Goal: Complete application form: Complete application form

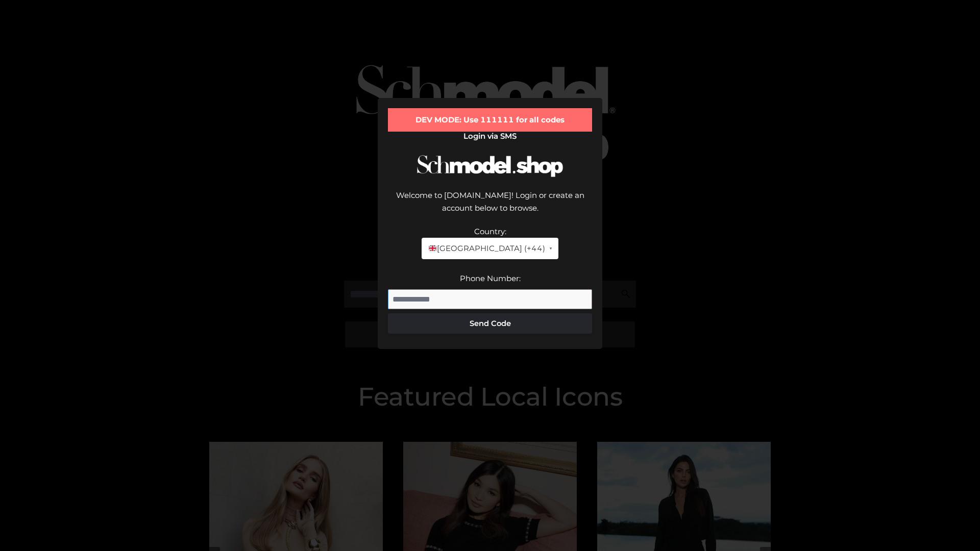
click at [490, 289] on input "Phone Number:" at bounding box center [490, 299] width 204 height 20
type input "**********"
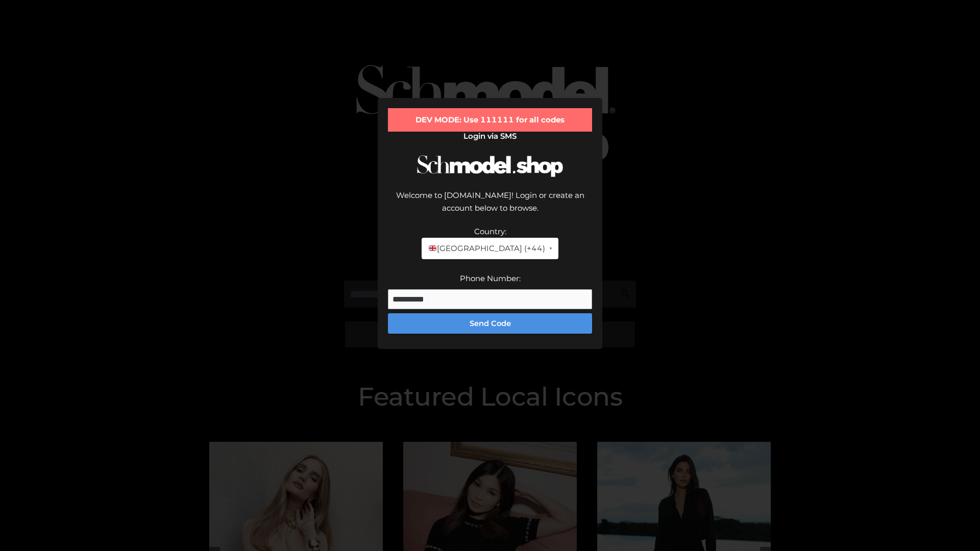
click at [490, 313] on button "Send Code" at bounding box center [490, 323] width 204 height 20
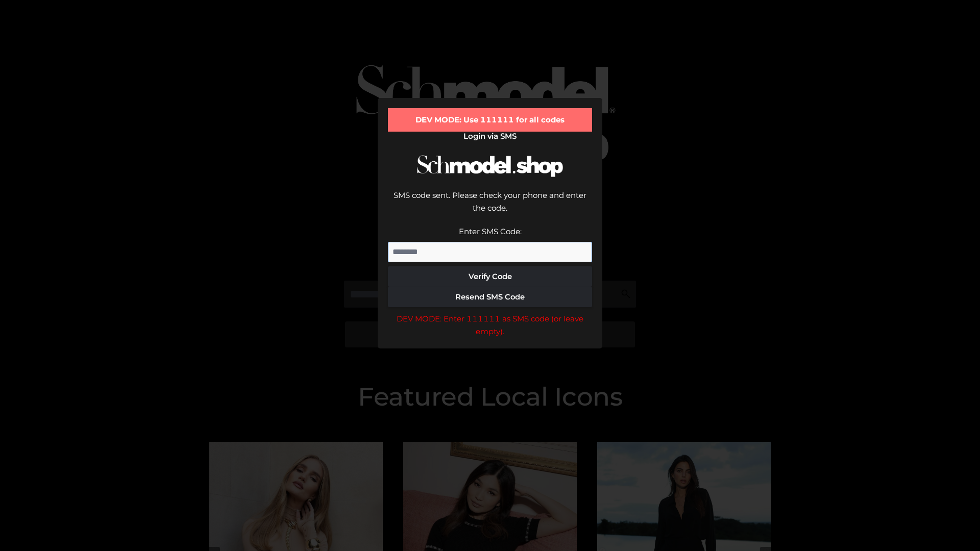
click at [490, 242] on input "Enter SMS Code:" at bounding box center [490, 252] width 204 height 20
type input "******"
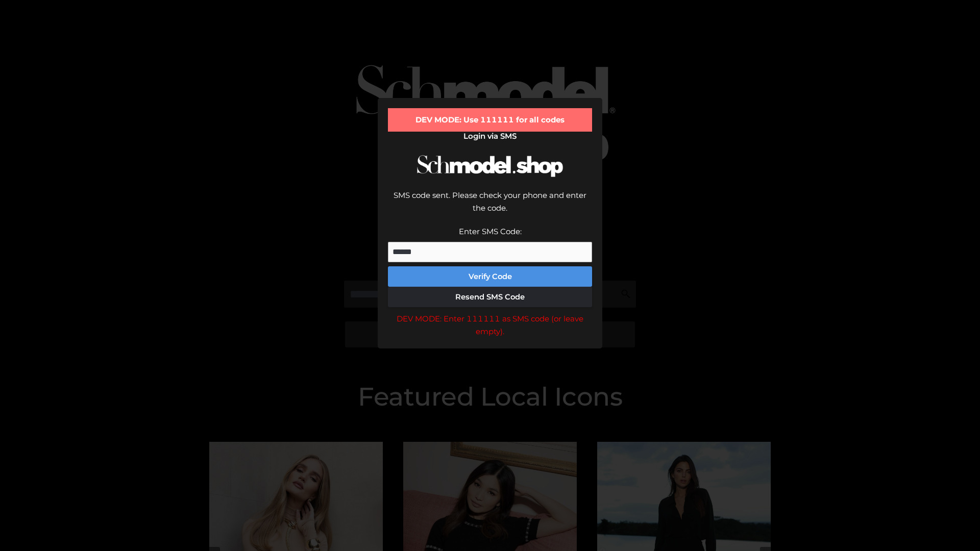
click at [490, 266] on button "Verify Code" at bounding box center [490, 276] width 204 height 20
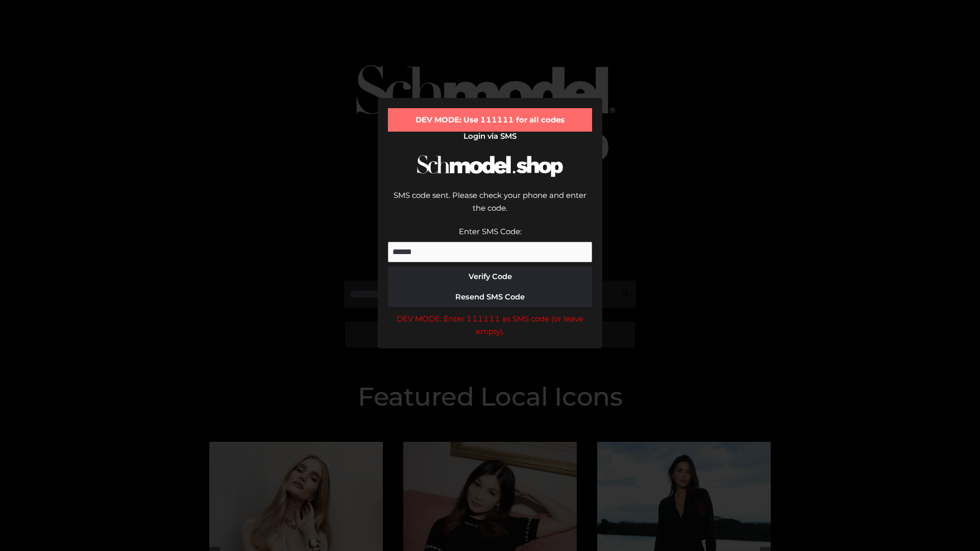
click at [490, 312] on div "DEV MODE: Enter 111111 as SMS code (or leave empty)." at bounding box center [490, 325] width 204 height 26
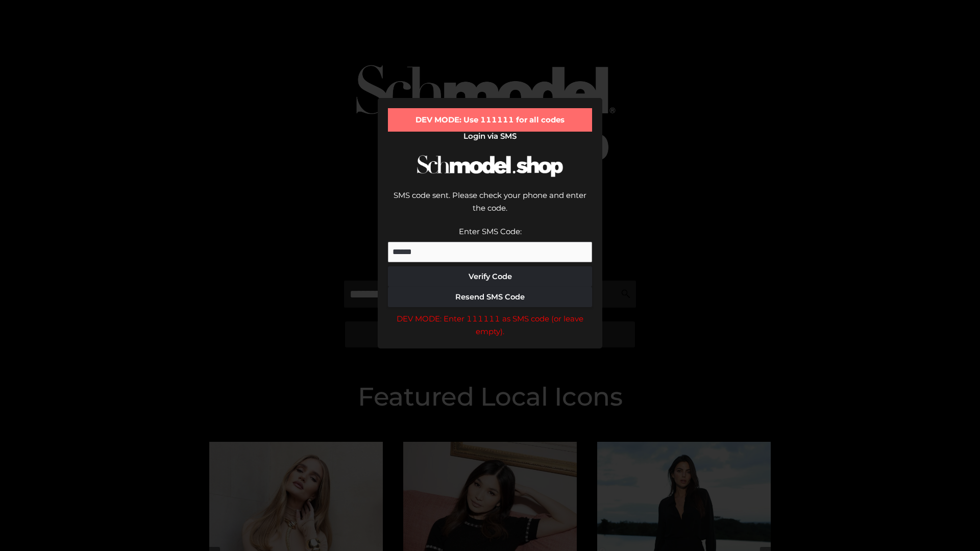
click at [490, 312] on div "DEV MODE: Enter 111111 as SMS code (or leave empty)." at bounding box center [490, 325] width 204 height 26
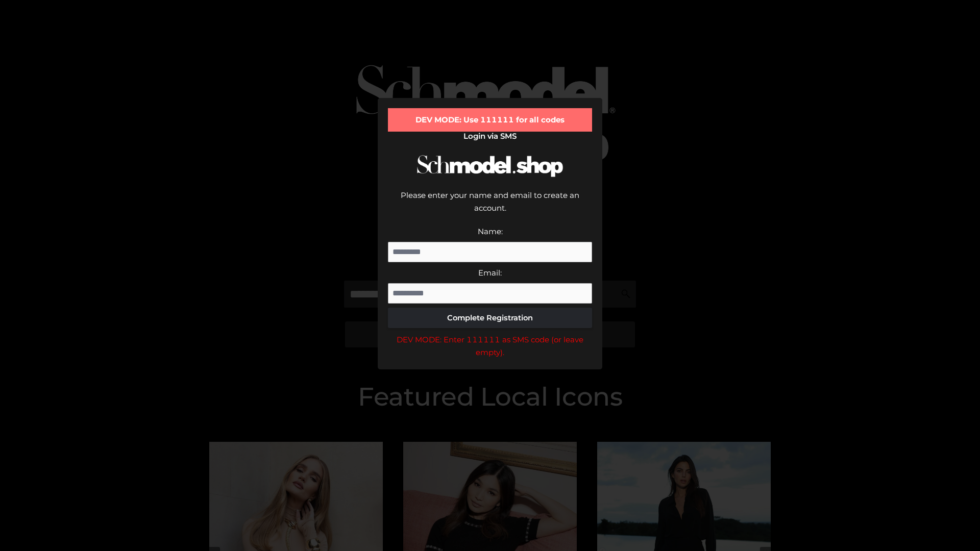
click at [490, 333] on div "DEV MODE: Enter 111111 as SMS code (or leave empty)." at bounding box center [490, 346] width 204 height 26
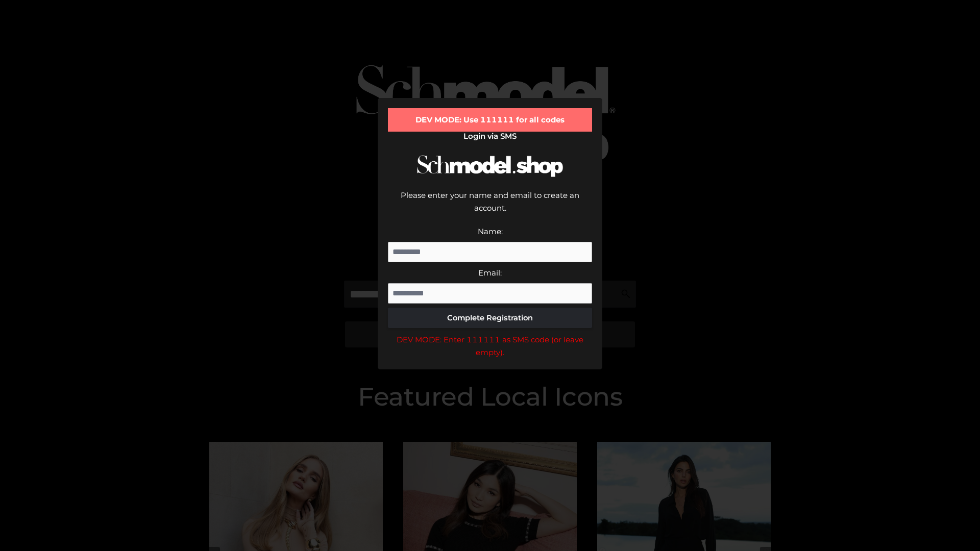
click at [490, 333] on div "DEV MODE: Enter 111111 as SMS code (or leave empty)." at bounding box center [490, 346] width 204 height 26
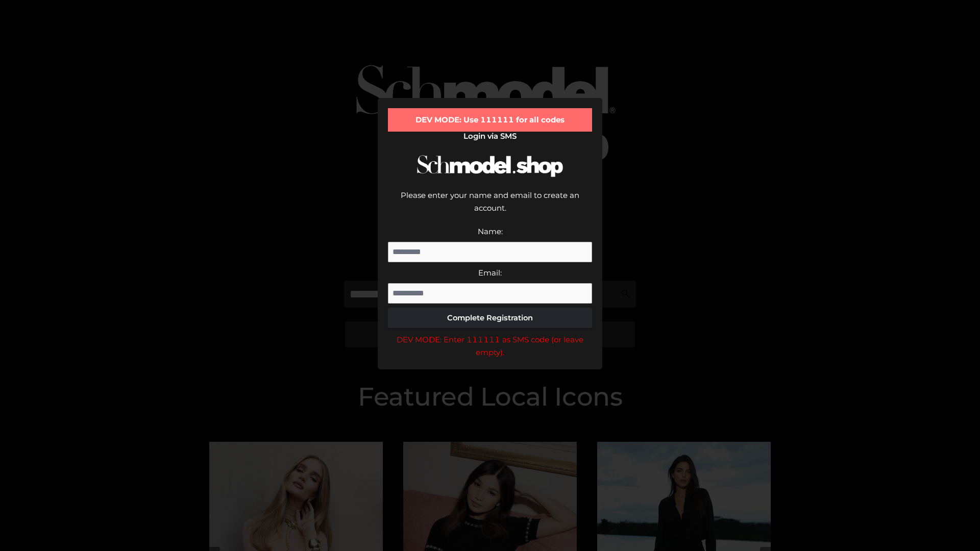
click at [490, 333] on div "DEV MODE: Enter 111111 as SMS code (or leave empty)." at bounding box center [490, 346] width 204 height 26
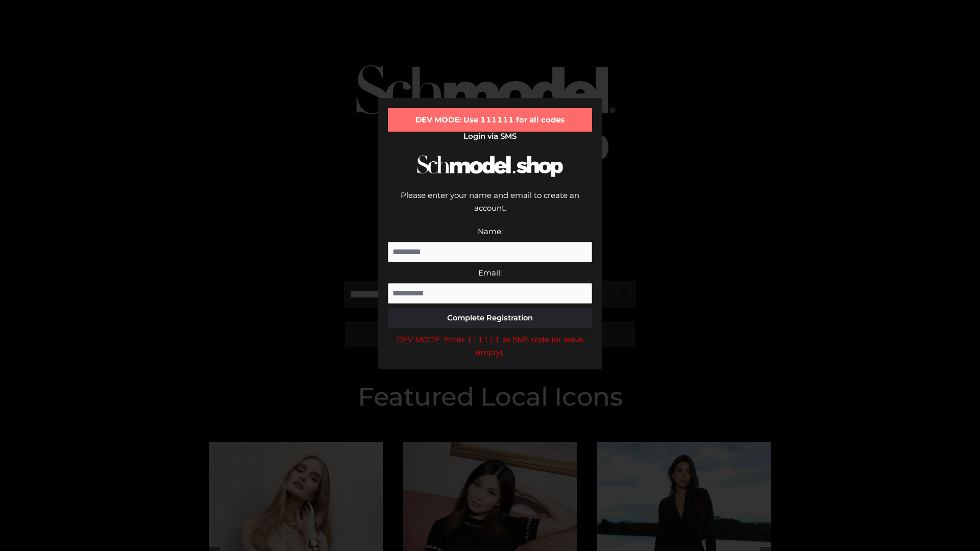
click at [490, 333] on div "DEV MODE: Enter 111111 as SMS code (or leave empty)." at bounding box center [490, 346] width 204 height 26
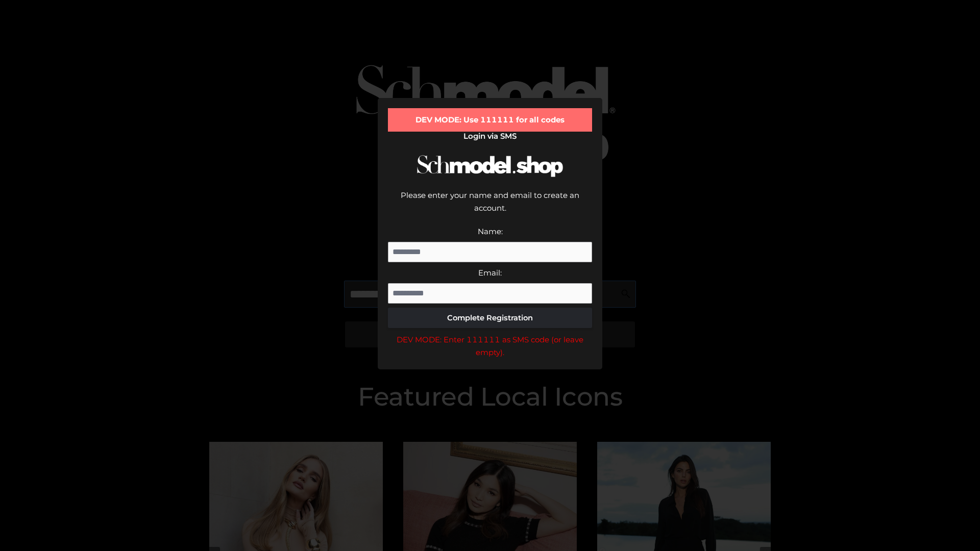
scroll to position [0, 53]
click at [490, 333] on div "DEV MODE: Enter 111111 as SMS code (or leave empty)." at bounding box center [490, 346] width 204 height 26
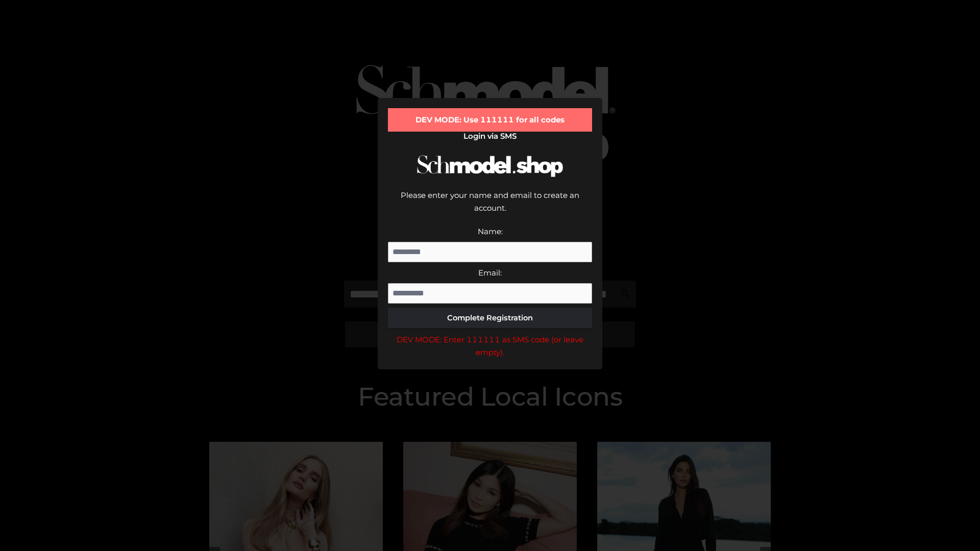
click at [490, 333] on div "DEV MODE: Enter 111111 as SMS code (or leave empty)." at bounding box center [490, 346] width 204 height 26
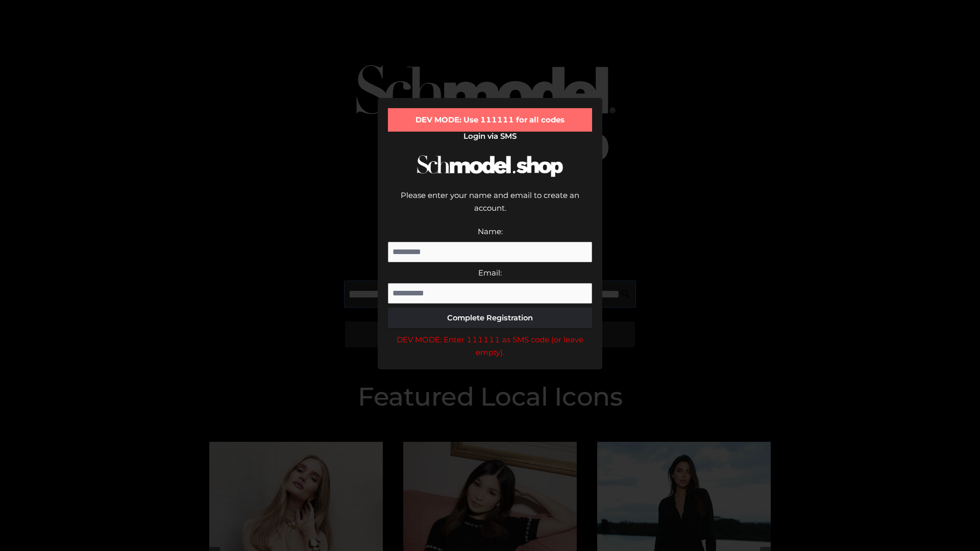
scroll to position [0, 111]
click at [490, 333] on div "DEV MODE: Enter 111111 as SMS code (or leave empty)." at bounding box center [490, 346] width 204 height 26
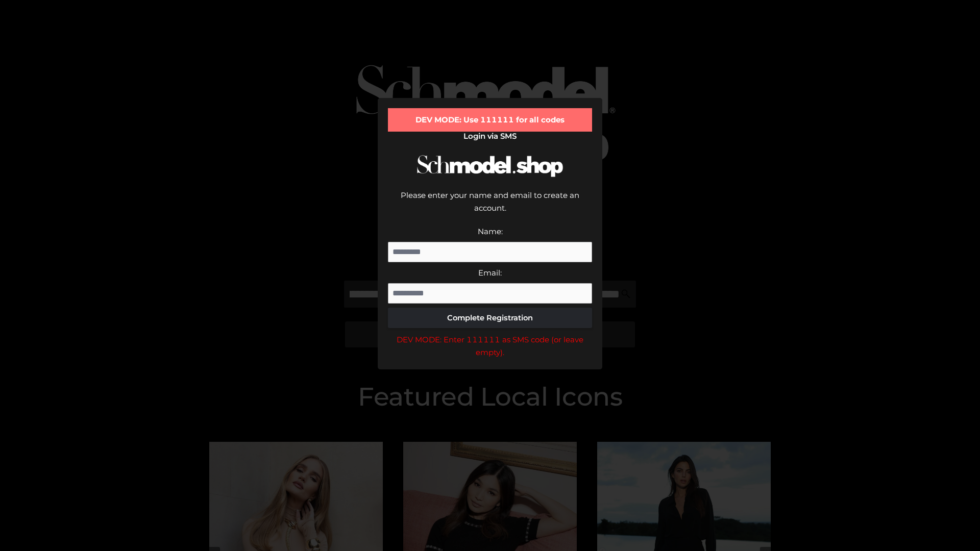
click at [490, 333] on div "DEV MODE: Enter 111111 as SMS code (or leave empty)." at bounding box center [490, 346] width 204 height 26
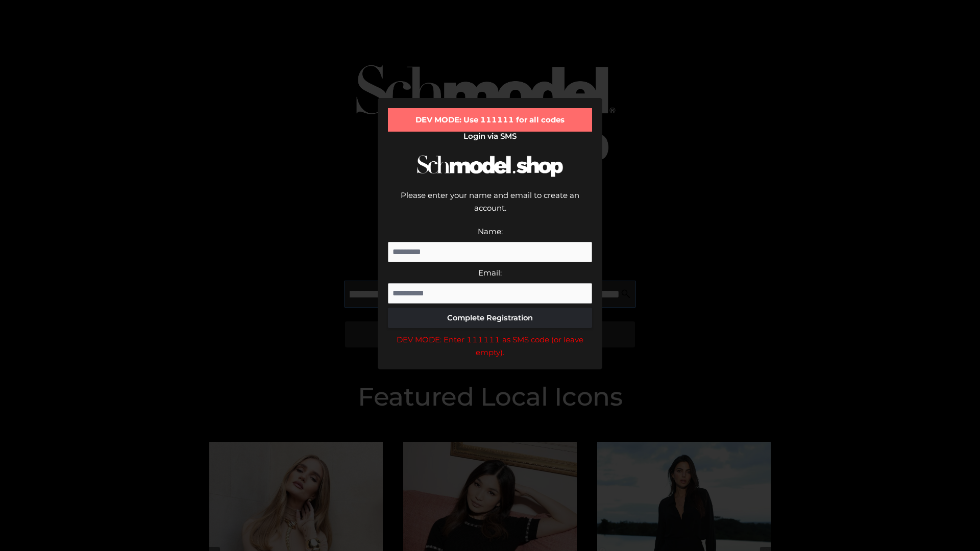
scroll to position [0, 173]
click at [490, 333] on div "DEV MODE: Enter 111111 as SMS code (or leave empty)." at bounding box center [490, 346] width 204 height 26
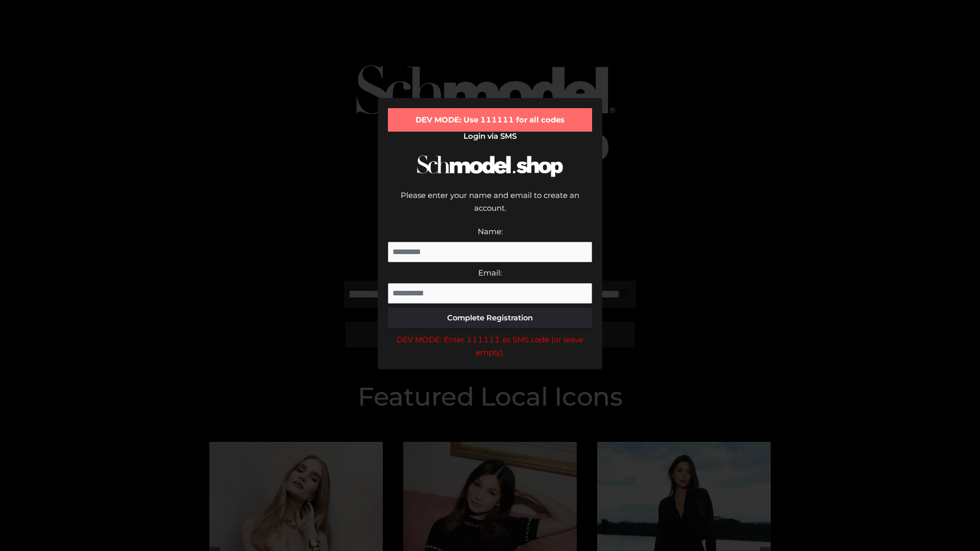
click at [490, 333] on div "DEV MODE: Enter 111111 as SMS code (or leave empty)." at bounding box center [490, 346] width 204 height 26
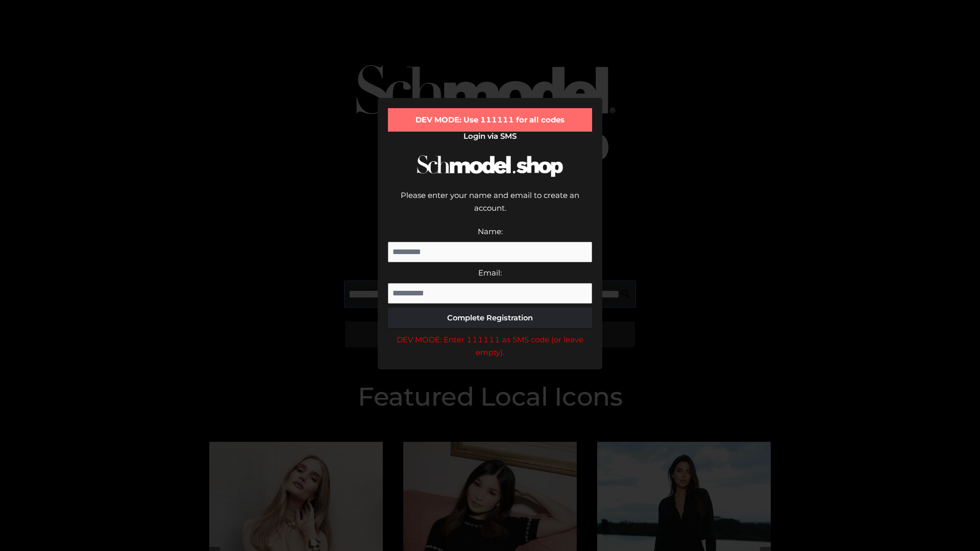
scroll to position [0, 237]
click at [490, 333] on div "DEV MODE: Enter 111111 as SMS code (or leave empty)." at bounding box center [490, 346] width 204 height 26
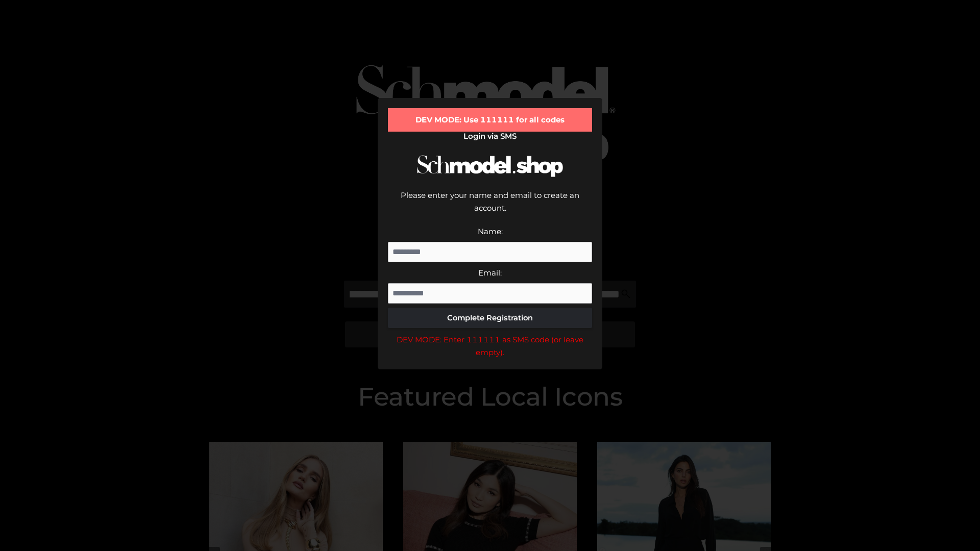
click at [490, 333] on div "DEV MODE: Enter 111111 as SMS code (or leave empty)." at bounding box center [490, 346] width 204 height 26
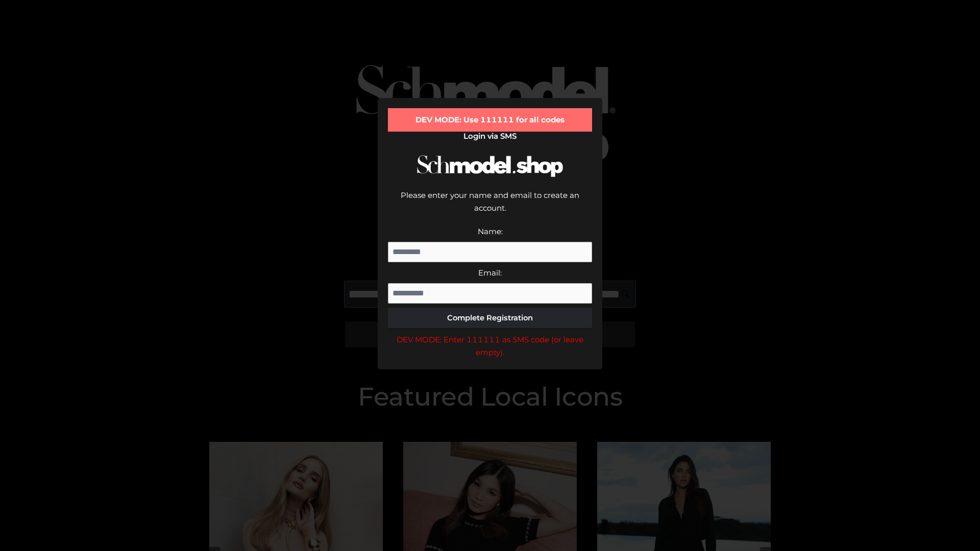
scroll to position [0, 296]
click at [490, 333] on div "DEV MODE: Enter 111111 as SMS code (or leave empty)." at bounding box center [490, 346] width 204 height 26
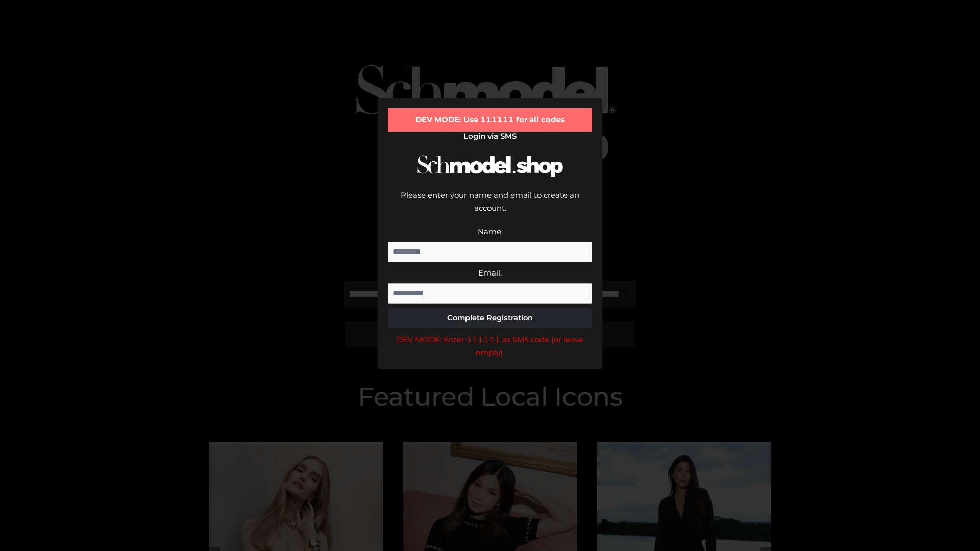
click at [490, 333] on div "DEV MODE: Enter 111111 as SMS code (or leave empty)." at bounding box center [490, 346] width 204 height 26
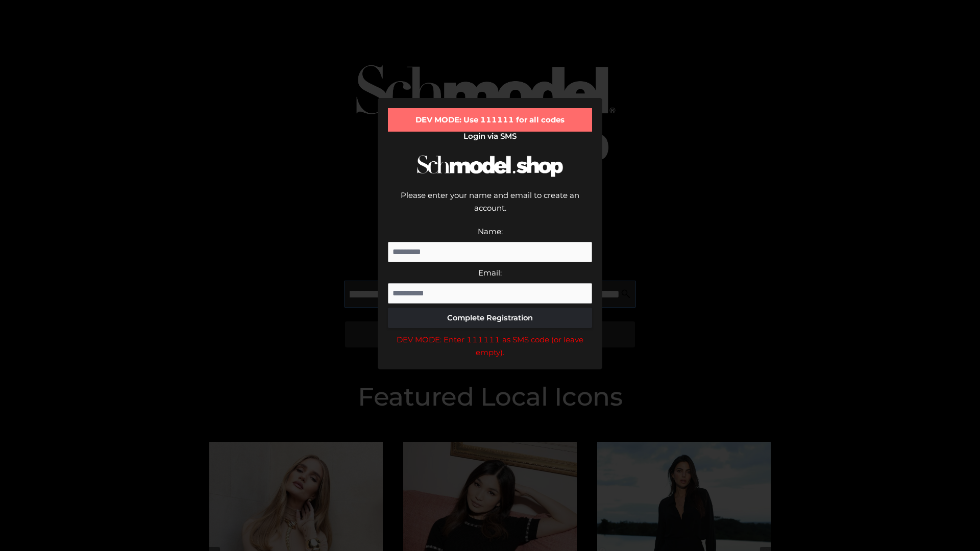
scroll to position [0, 358]
click at [490, 333] on div "DEV MODE: Enter 111111 as SMS code (or leave empty)." at bounding box center [490, 346] width 204 height 26
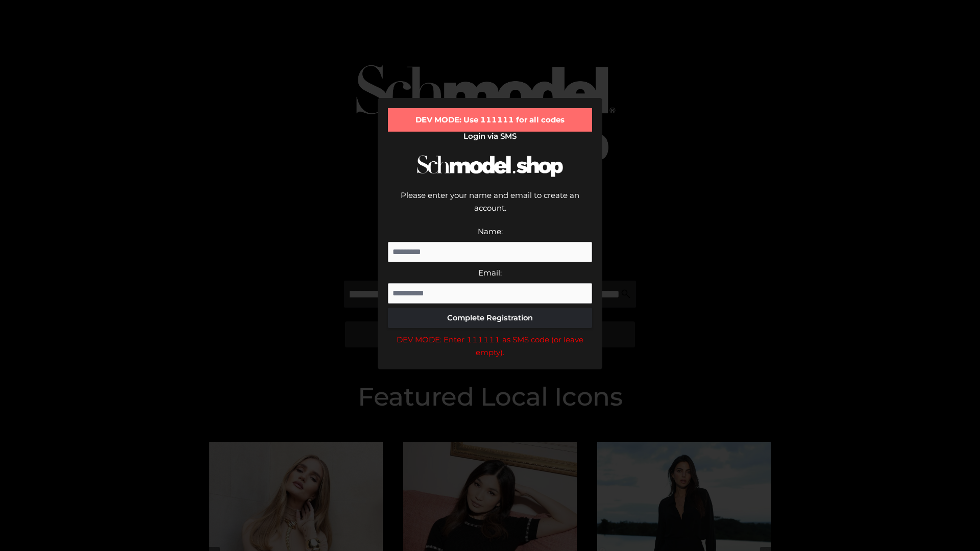
click at [490, 333] on div "DEV MODE: Enter 111111 as SMS code (or leave empty)." at bounding box center [490, 346] width 204 height 26
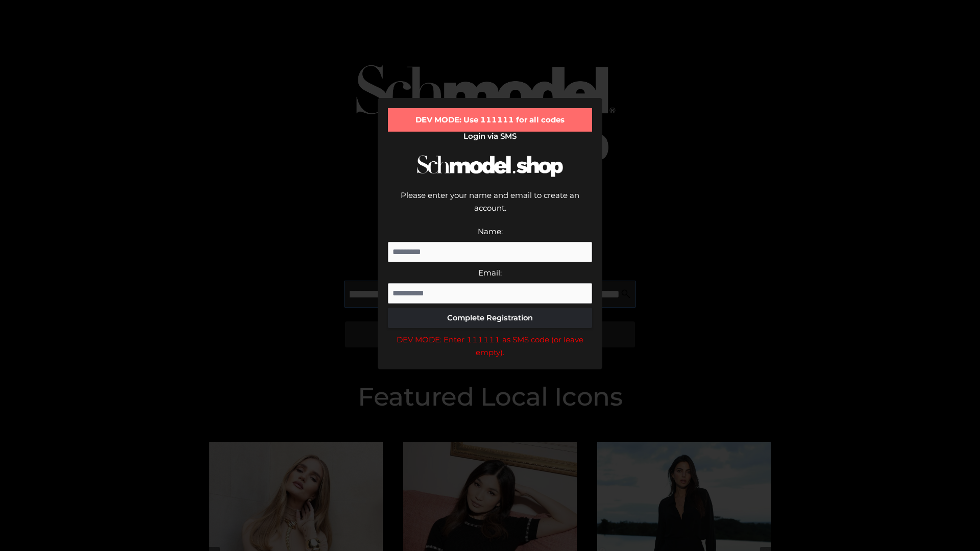
scroll to position [0, 422]
click at [490, 333] on div "DEV MODE: Enter 111111 as SMS code (or leave empty)." at bounding box center [490, 346] width 204 height 26
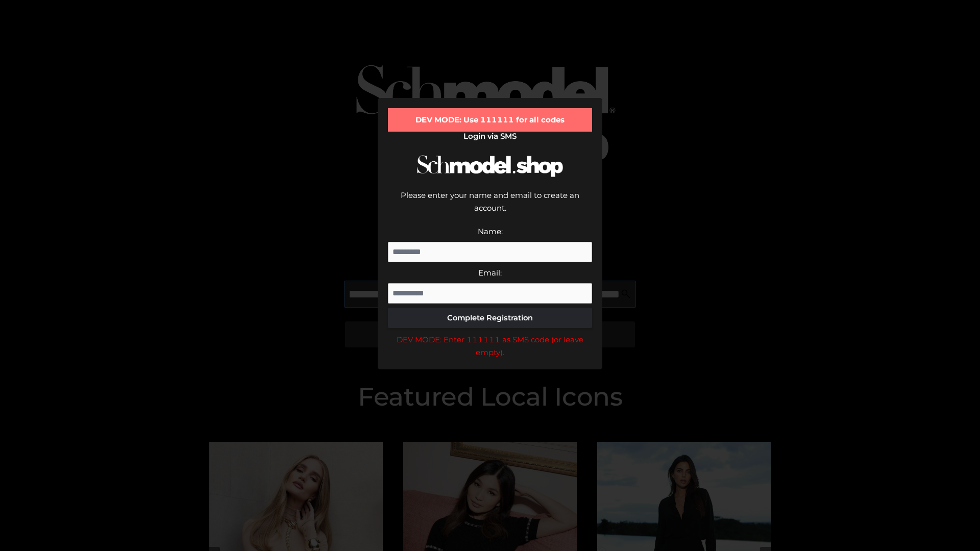
type input "**********"
